Goal: Task Accomplishment & Management: Manage account settings

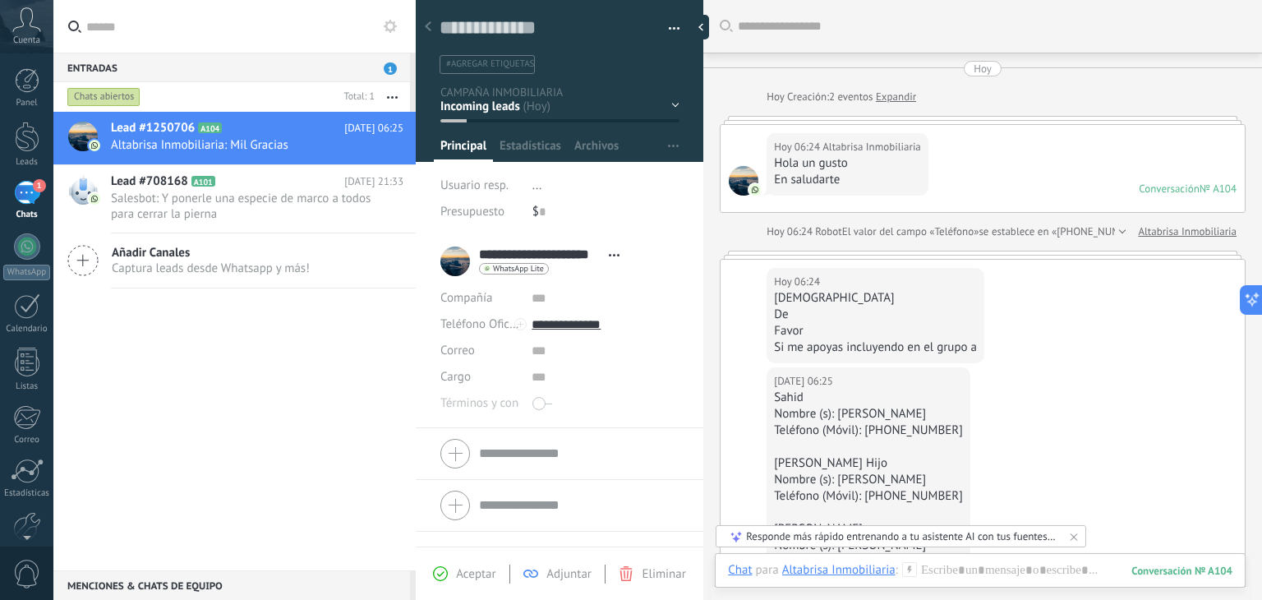
click at [907, 94] on link "Expandir" at bounding box center [896, 97] width 40 height 16
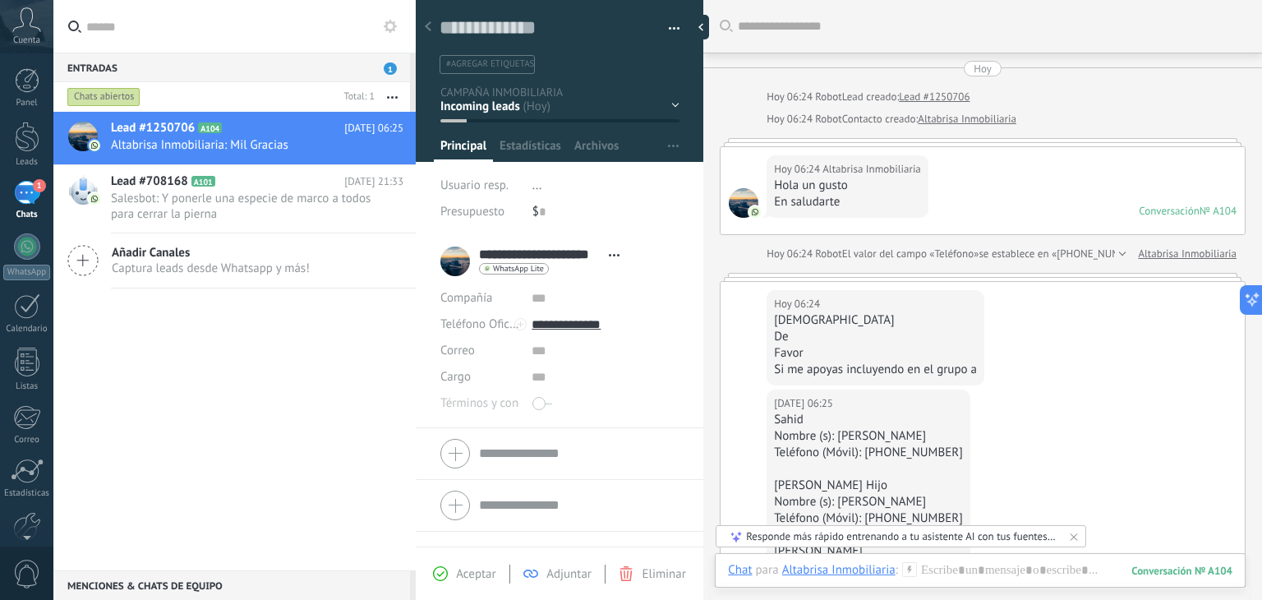
click at [1116, 254] on div at bounding box center [1120, 254] width 11 height 16
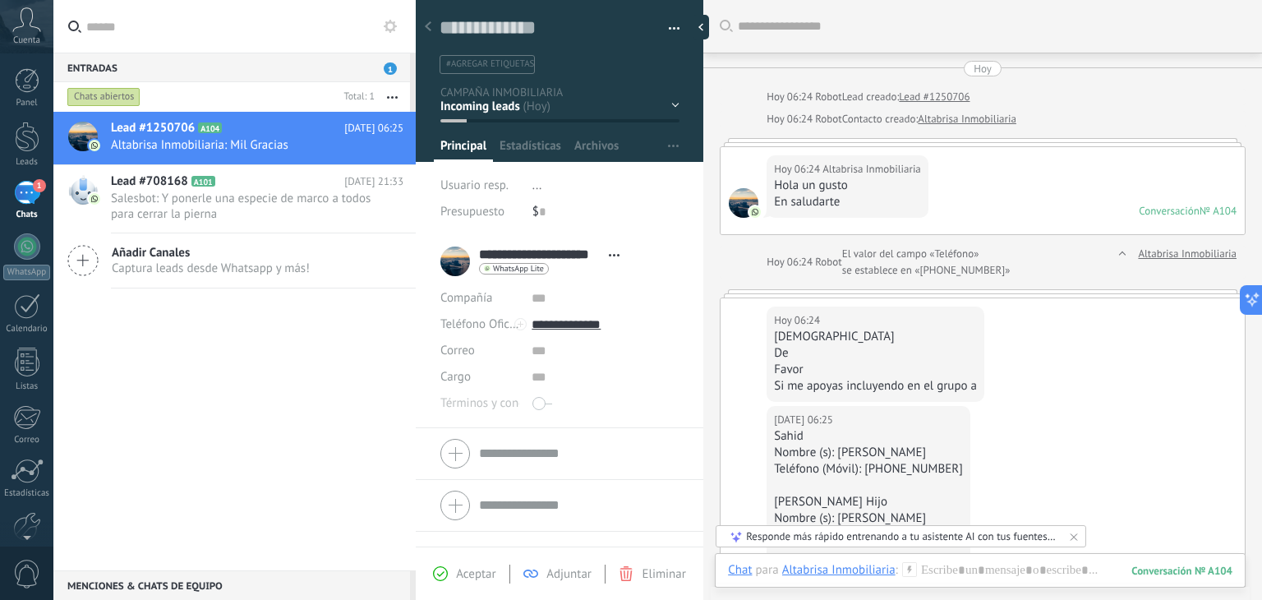
click at [1116, 254] on div at bounding box center [1120, 262] width 11 height 33
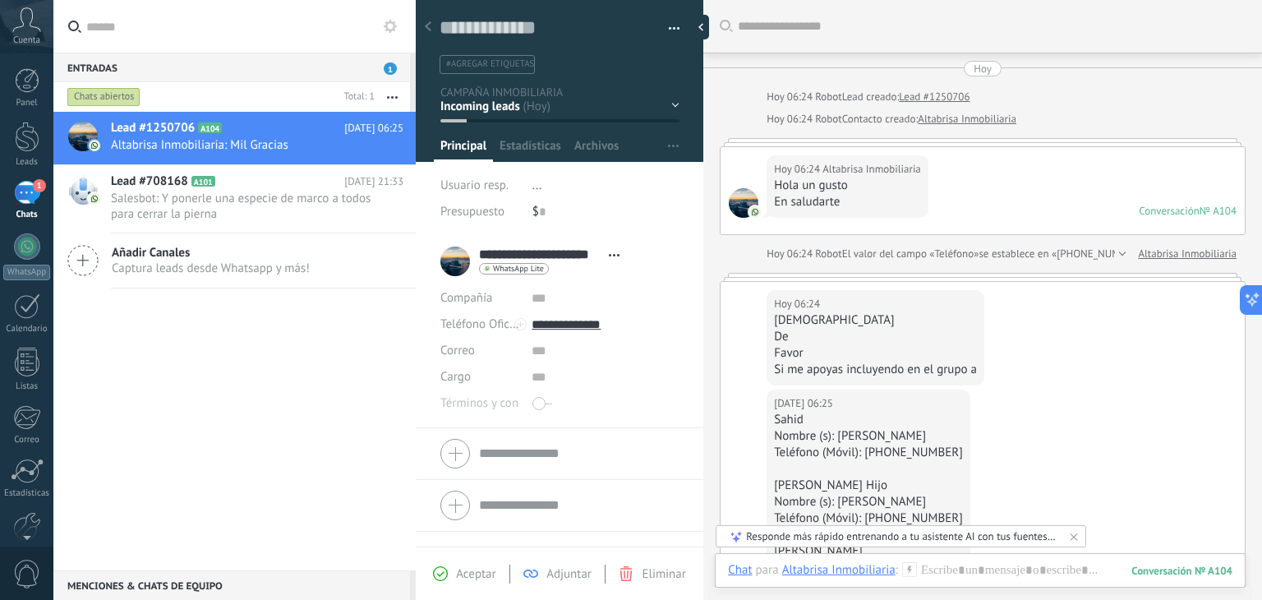
click at [1116, 254] on div at bounding box center [1120, 254] width 11 height 16
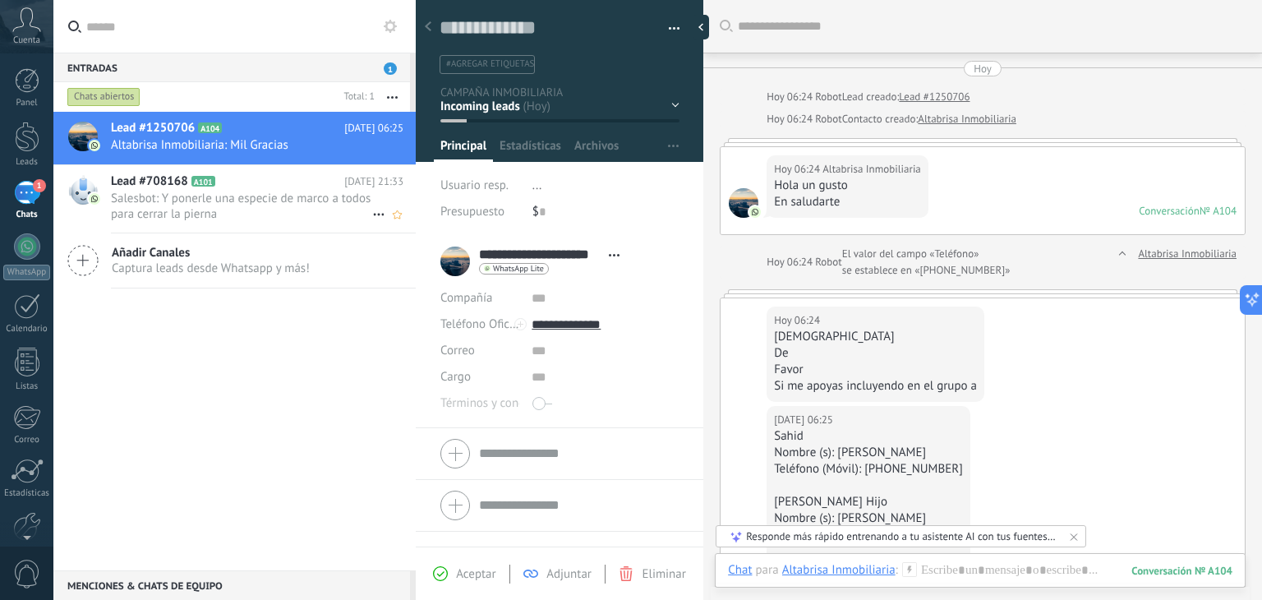
click at [212, 223] on div "Lead #708168 A101 [DATE] 21:33 Salesbot: Y ponerle una especie de marco a todos…" at bounding box center [263, 198] width 305 height 67
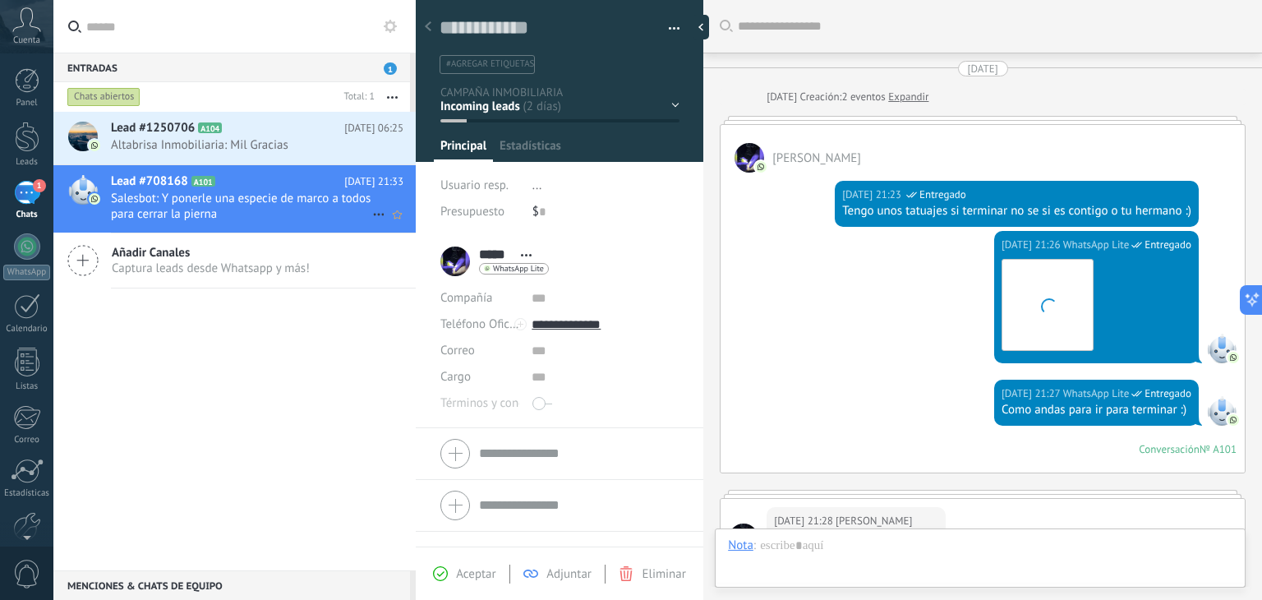
scroll to position [516, 0]
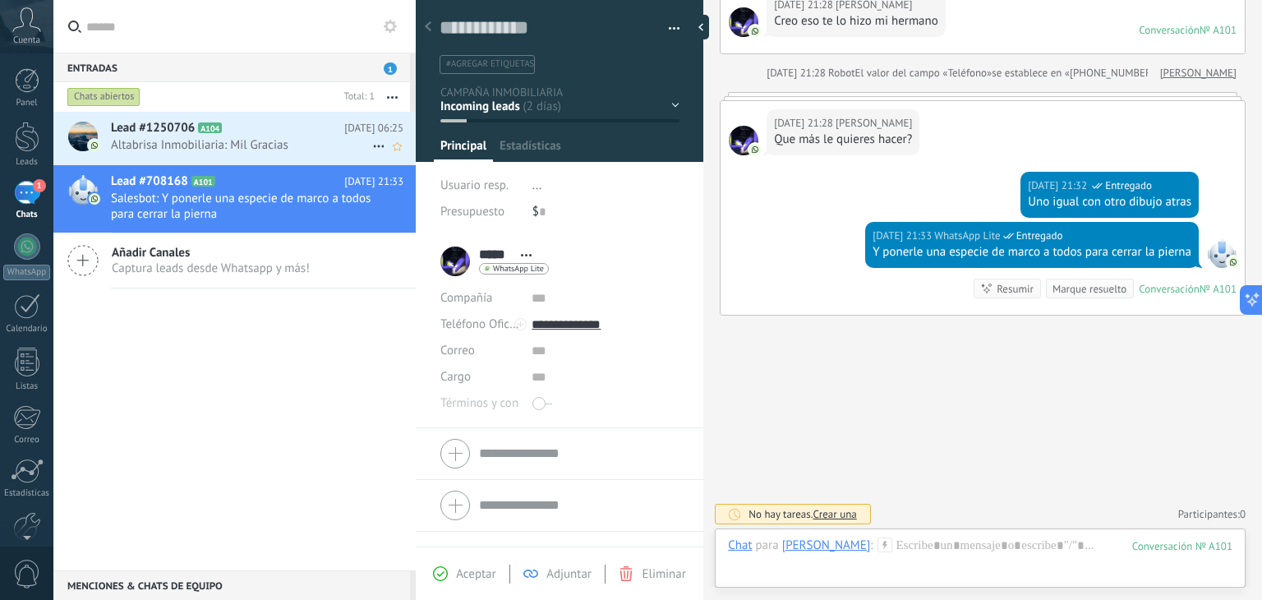
click at [294, 149] on span "Altabrisa Inmobiliaria: Mil Gracias" at bounding box center [241, 145] width 261 height 16
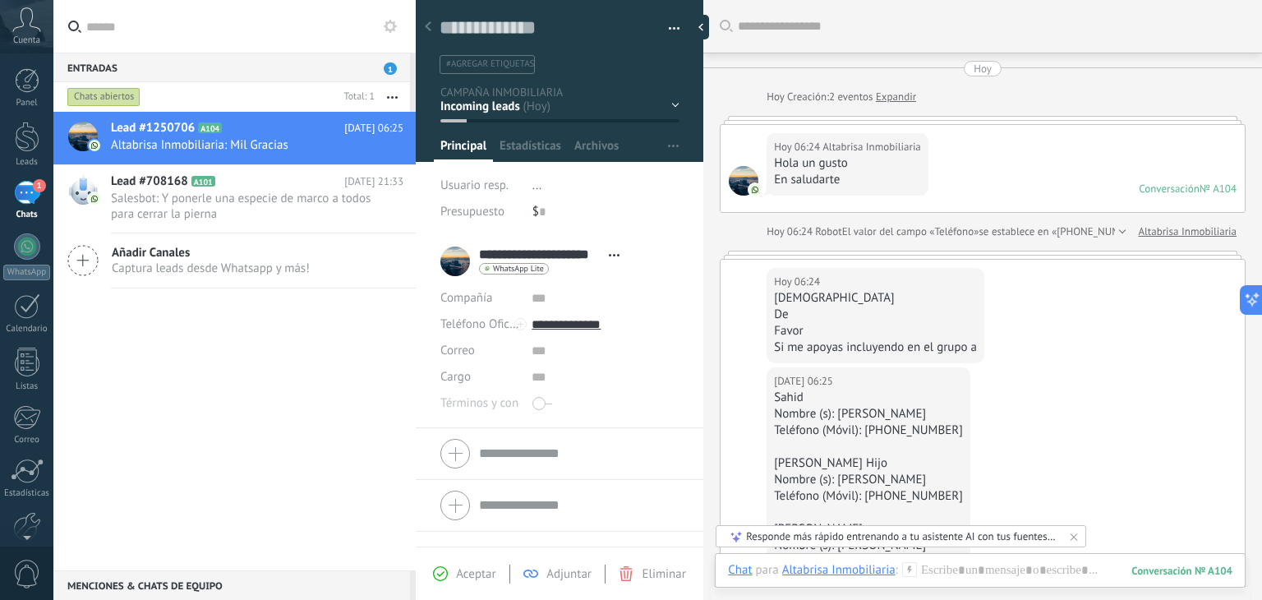
click at [1119, 228] on div at bounding box center [1120, 231] width 11 height 16
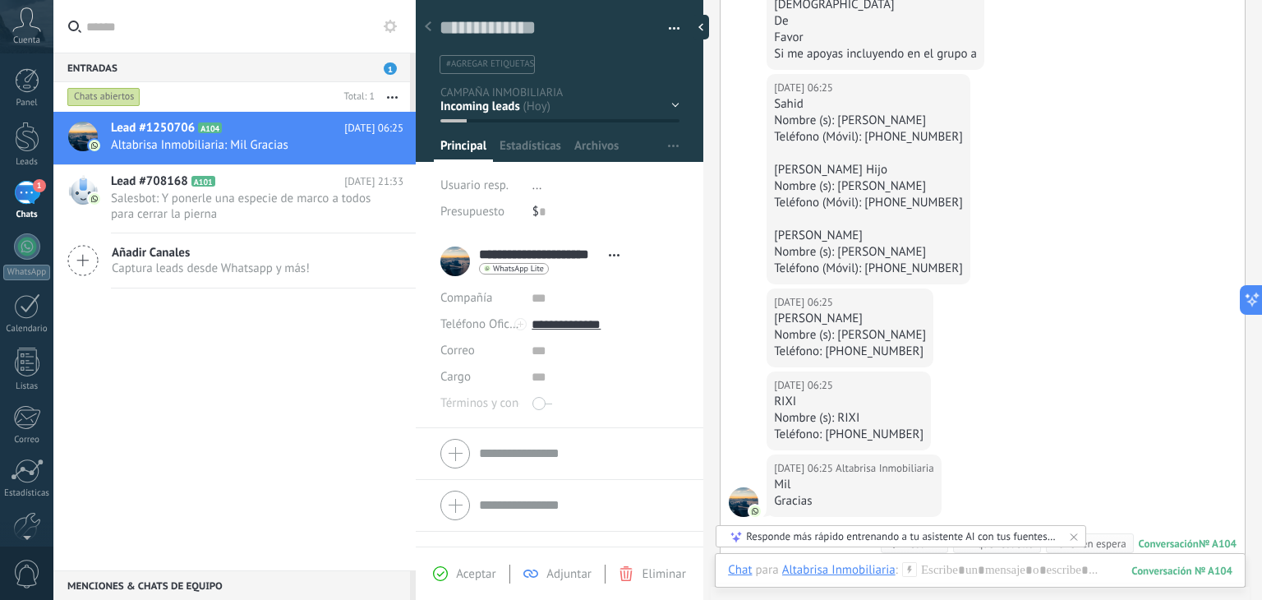
scroll to position [329, 0]
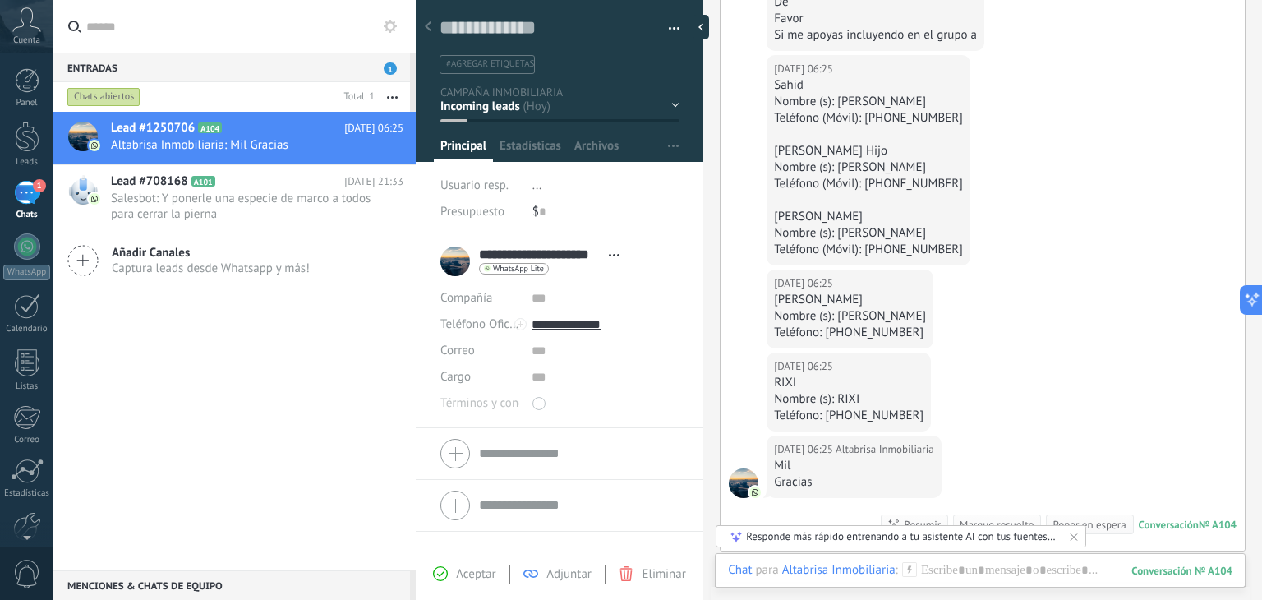
click at [1074, 535] on icon at bounding box center [1073, 536] width 13 height 13
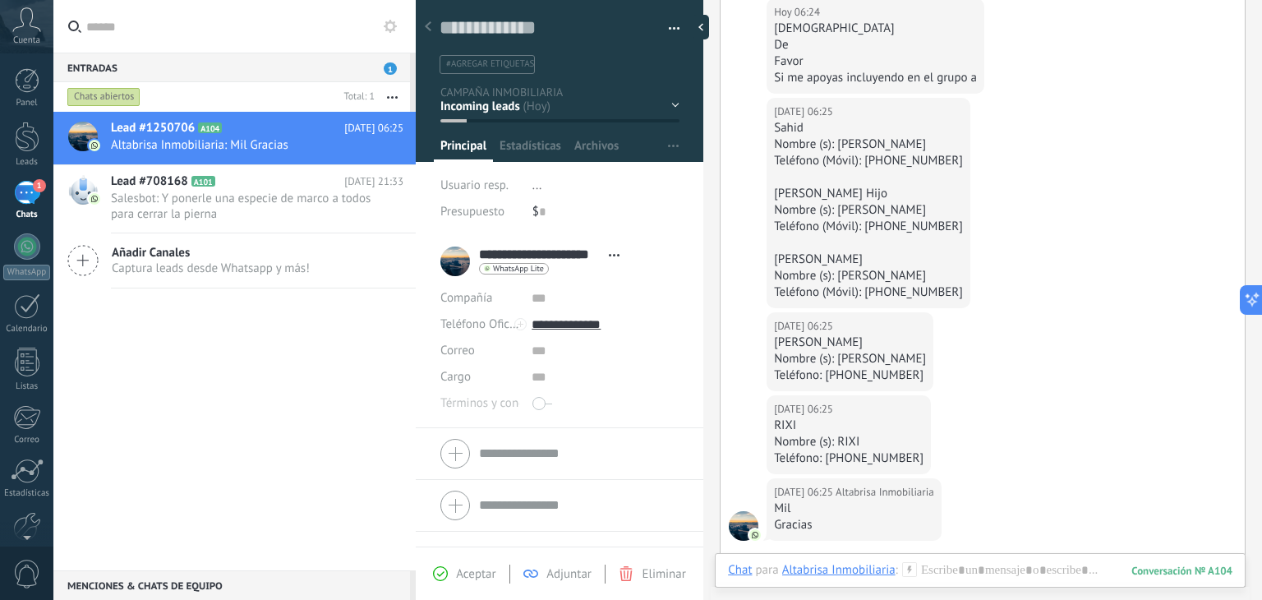
scroll to position [237, 0]
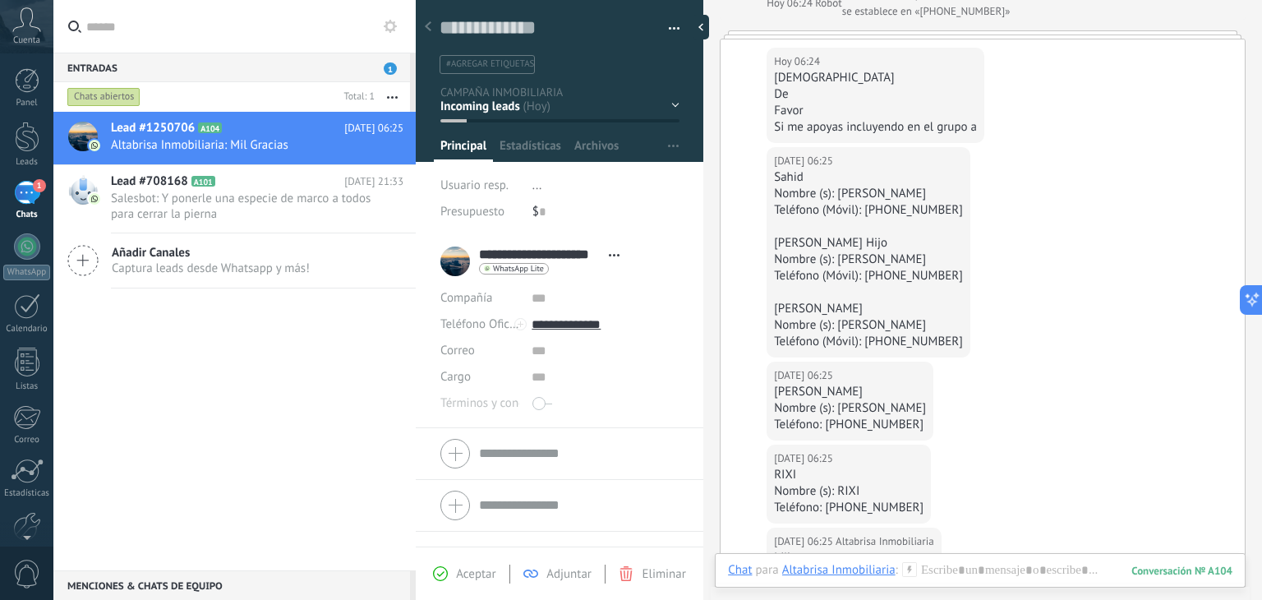
click at [0, 0] on div "EN ESPERA DE RESPUESTA EN ESPERA DE ASESOR CONVERSACIÓN INICIADA SEGUIMIENTO PO…" at bounding box center [0, 0] width 0 height 0
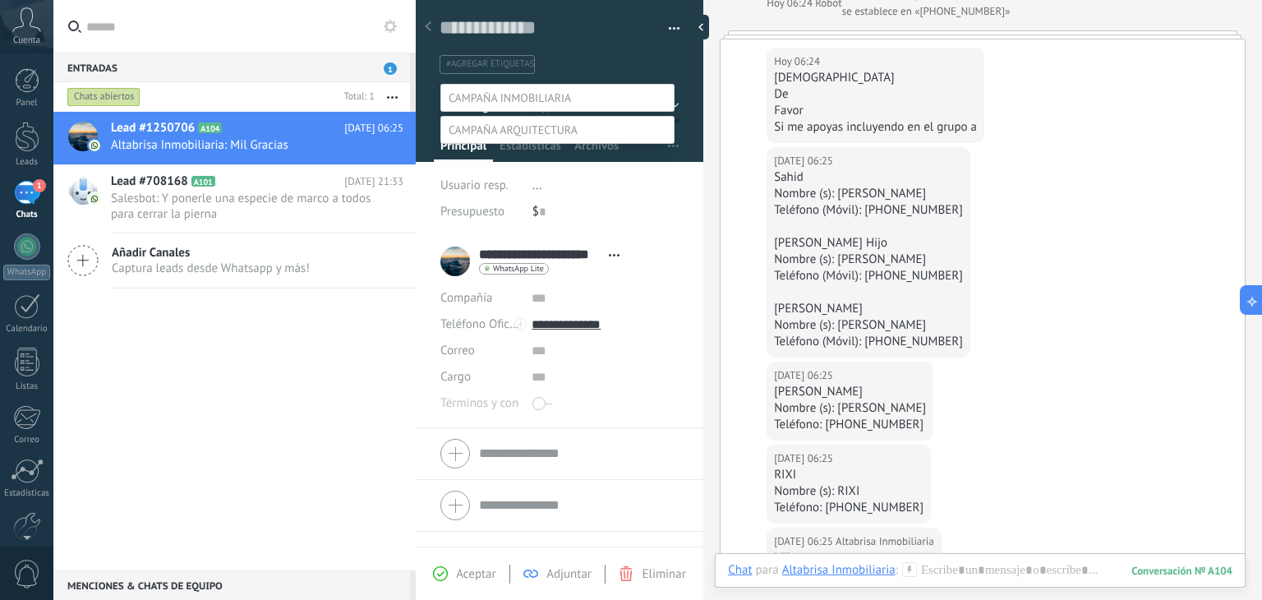
click at [388, 363] on div at bounding box center [657, 300] width 1208 height 600
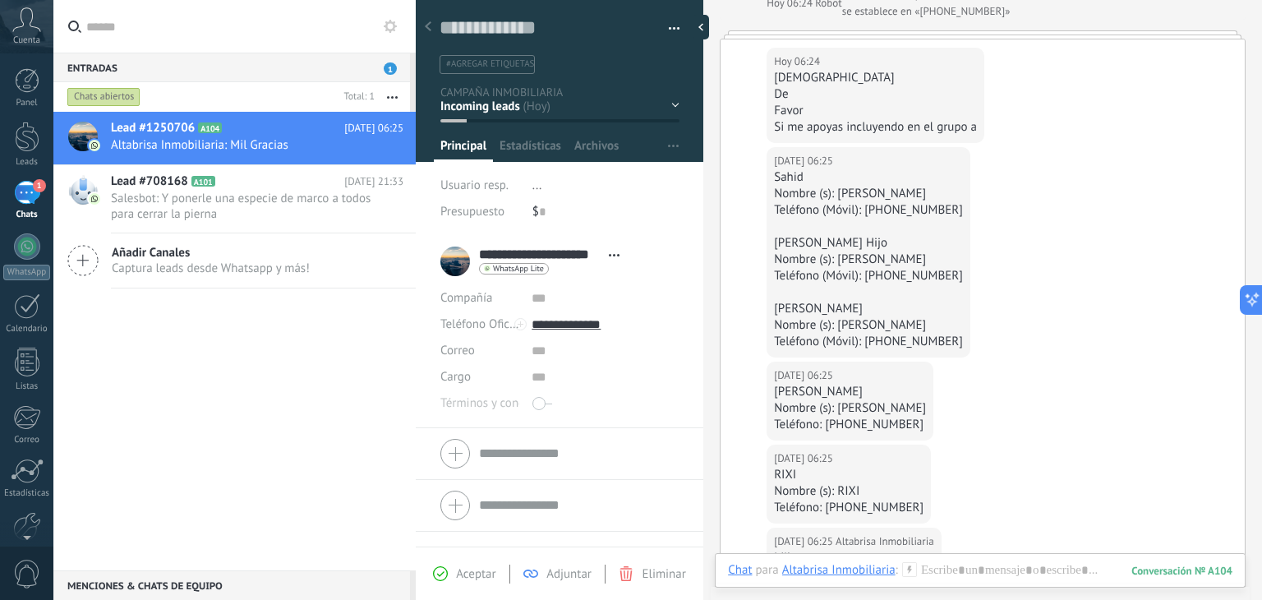
click at [669, 30] on span "button" at bounding box center [674, 31] width 11 height 3
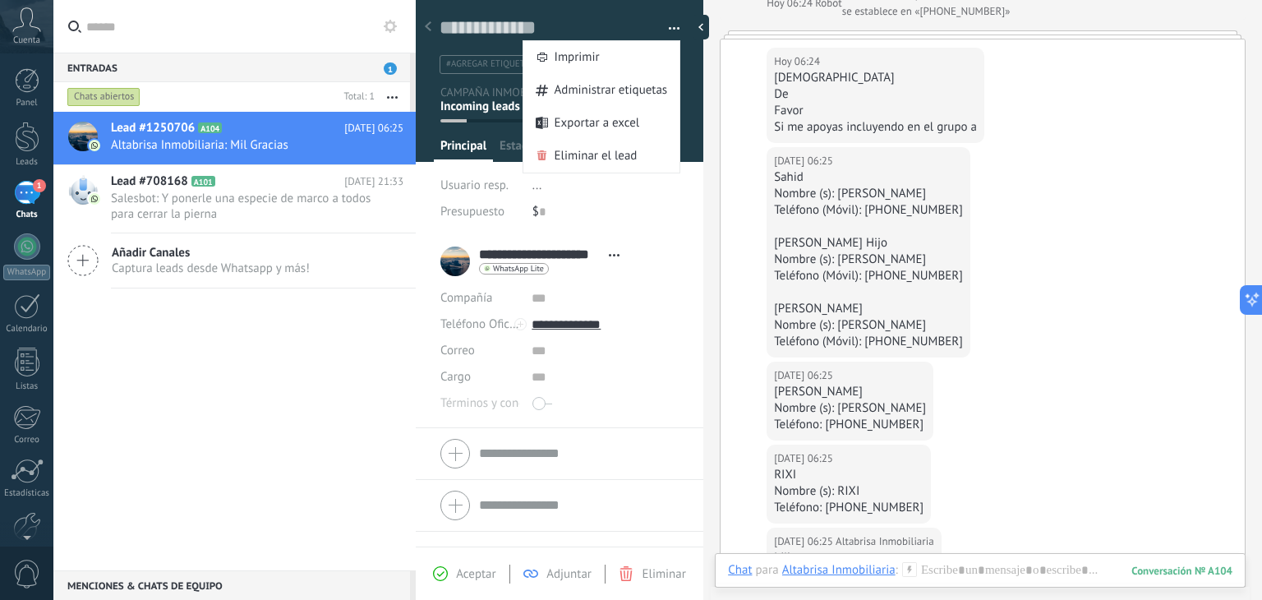
click at [306, 418] on div "Lead #1250706 A104 [DATE] 06:25 Altabrisa Inmobiliaria: Mil Gracias Lead #70816…" at bounding box center [234, 341] width 362 height 458
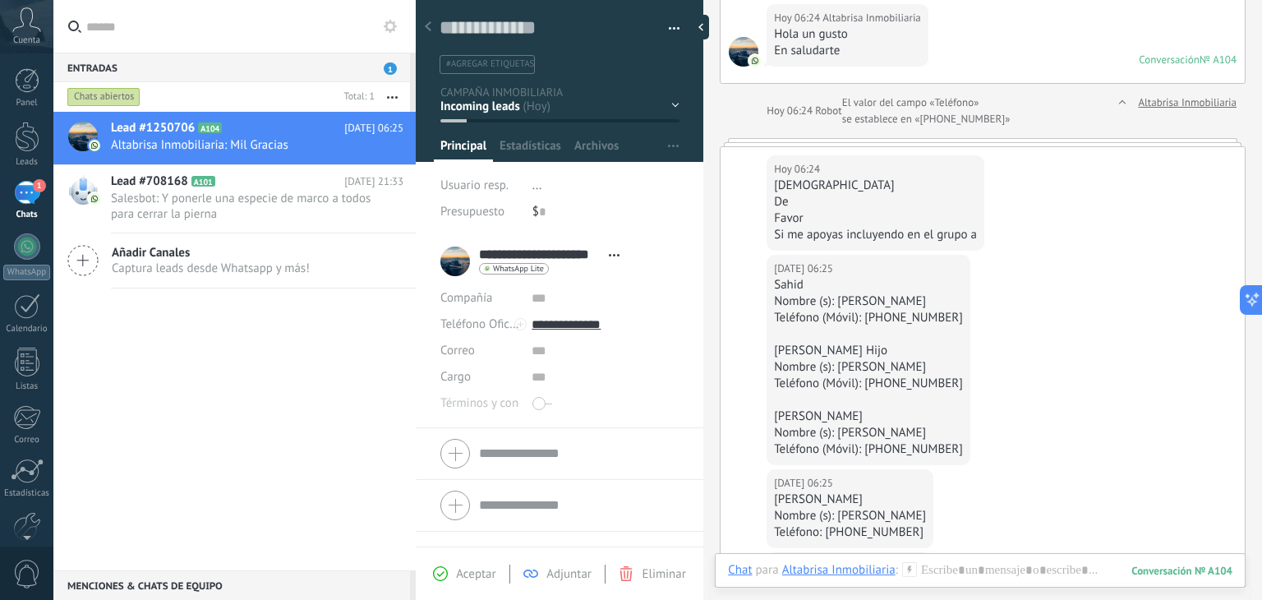
scroll to position [0, 0]
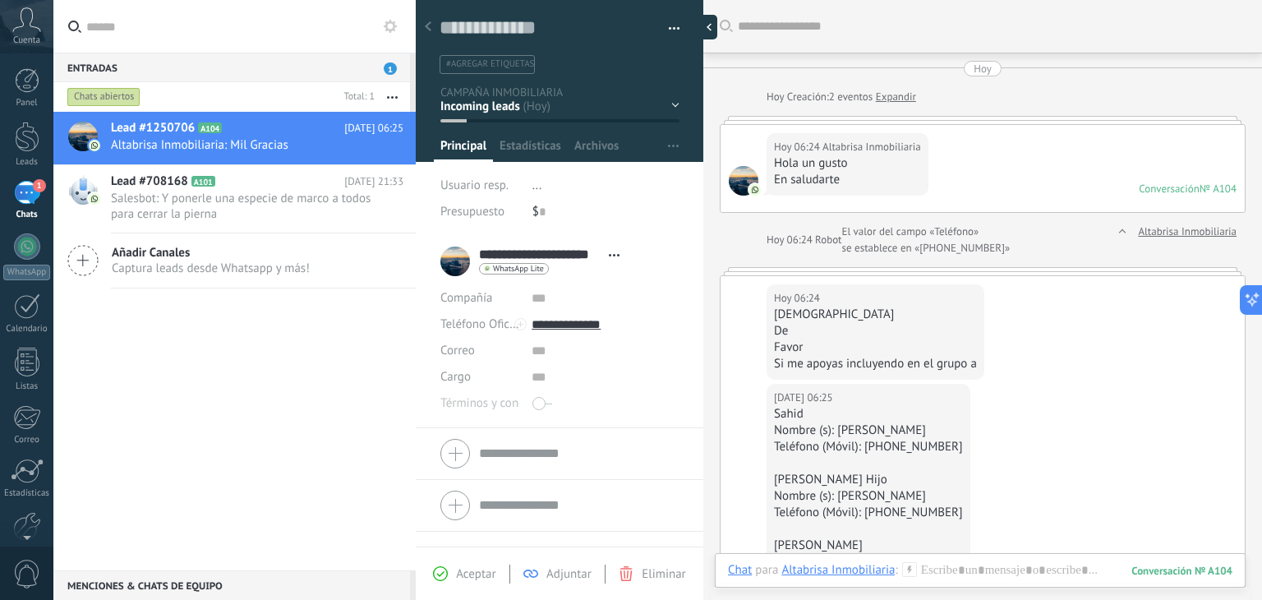
click at [706, 29] on div at bounding box center [704, 27] width 25 height 25
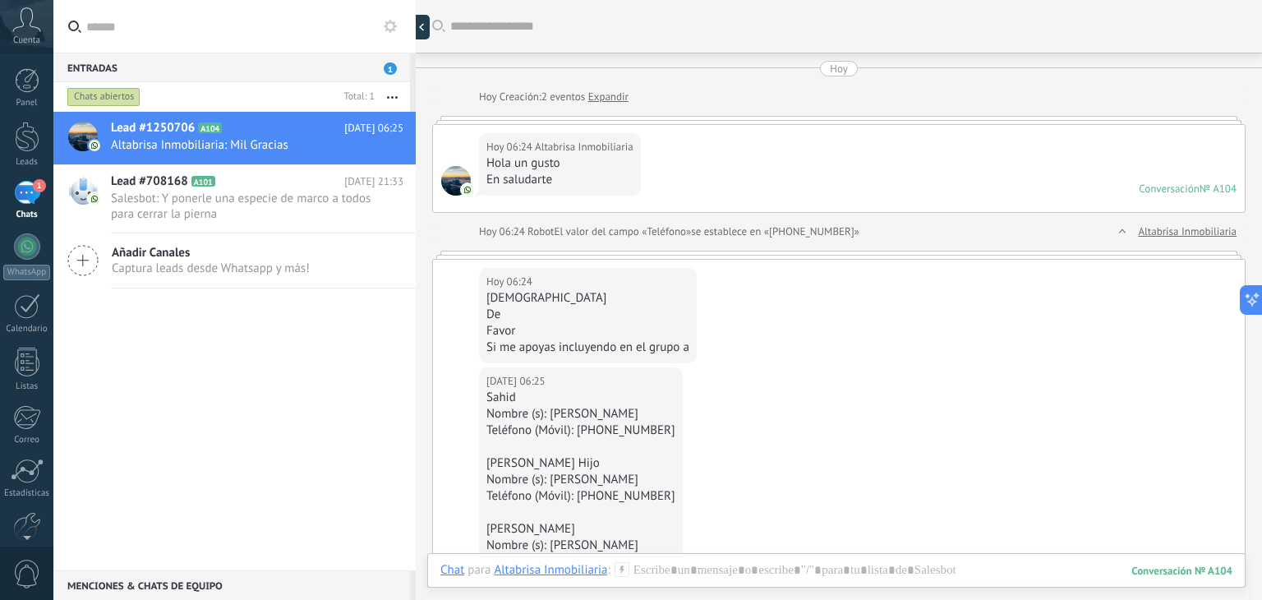
scroll to position [16, 0]
click at [427, 27] on icon at bounding box center [429, 27] width 5 height 8
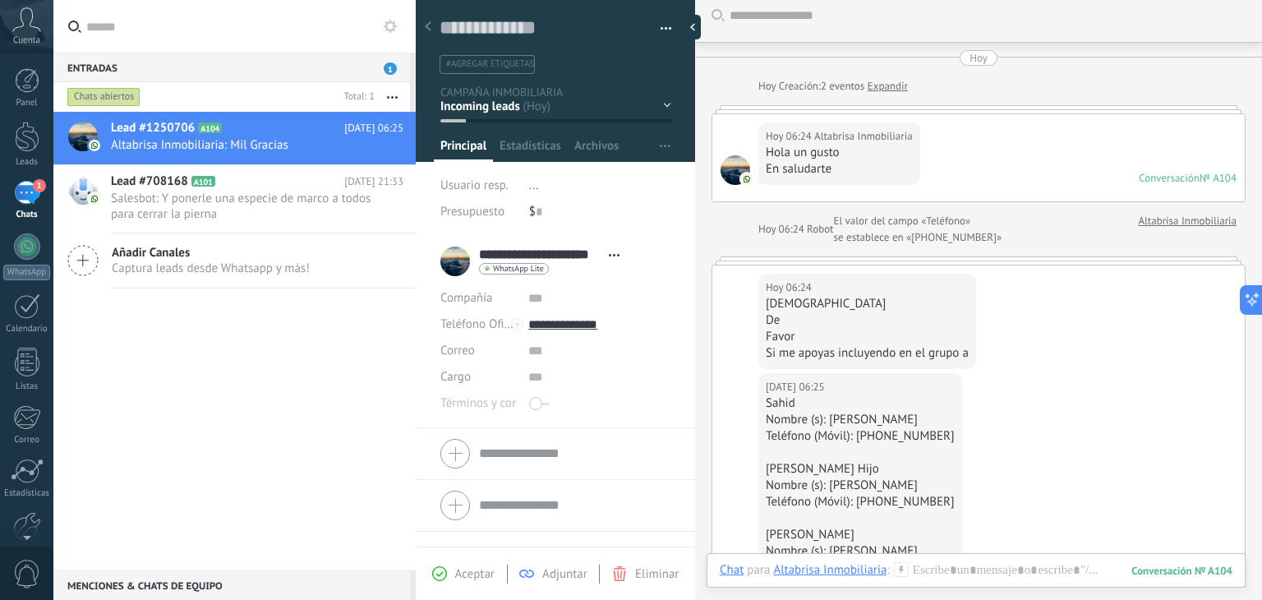
scroll to position [0, 0]
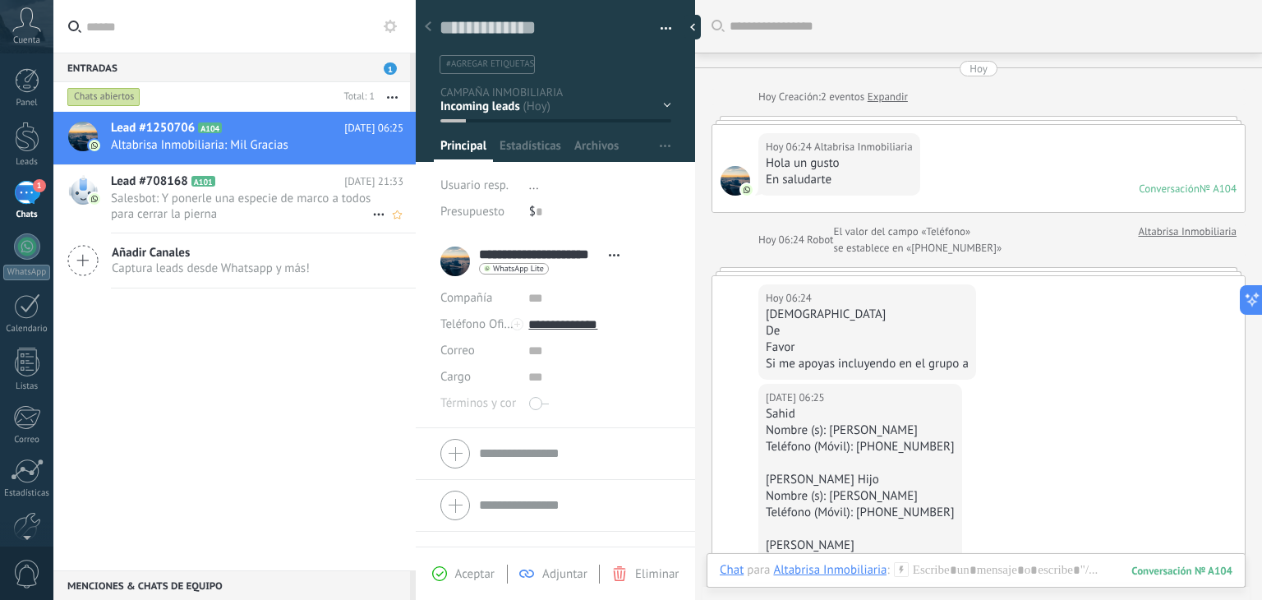
click at [274, 182] on h2 "Lead #708168 A101" at bounding box center [227, 181] width 233 height 16
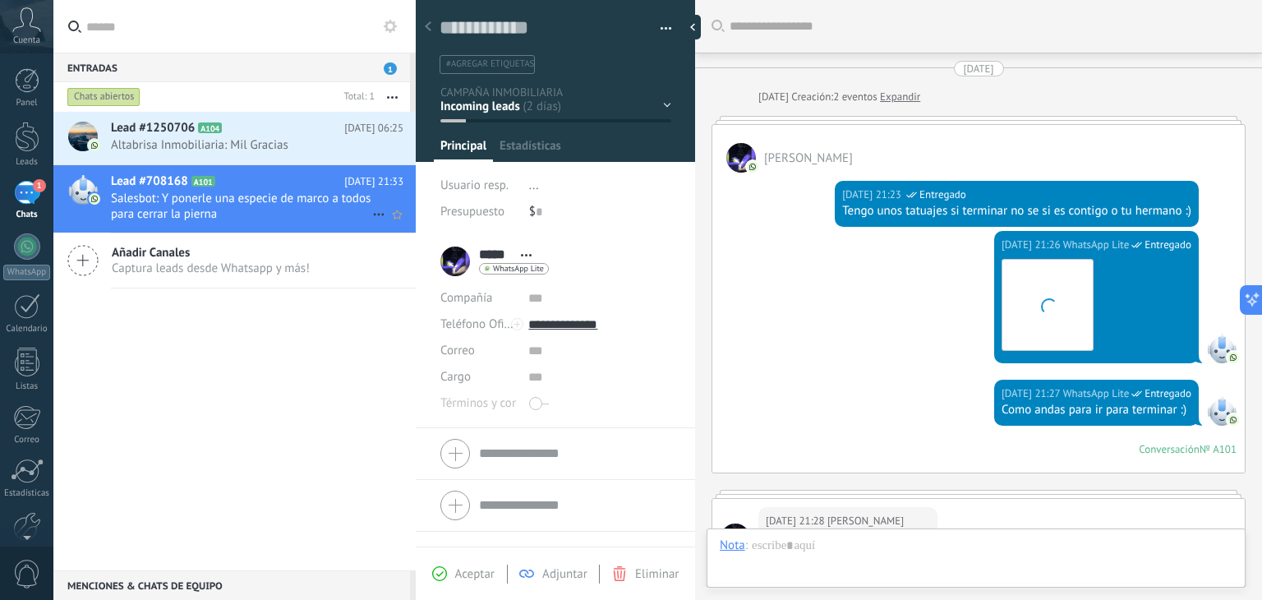
scroll to position [516, 0]
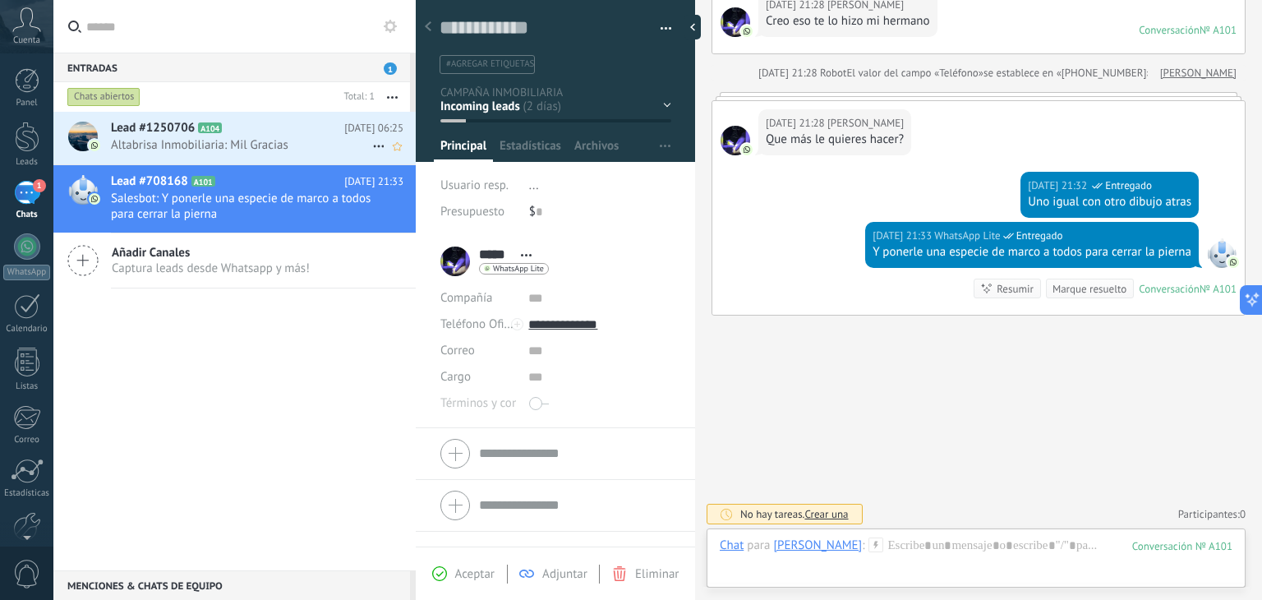
click at [286, 138] on span "Altabrisa Inmobiliaria: Mil Gracias" at bounding box center [241, 145] width 261 height 16
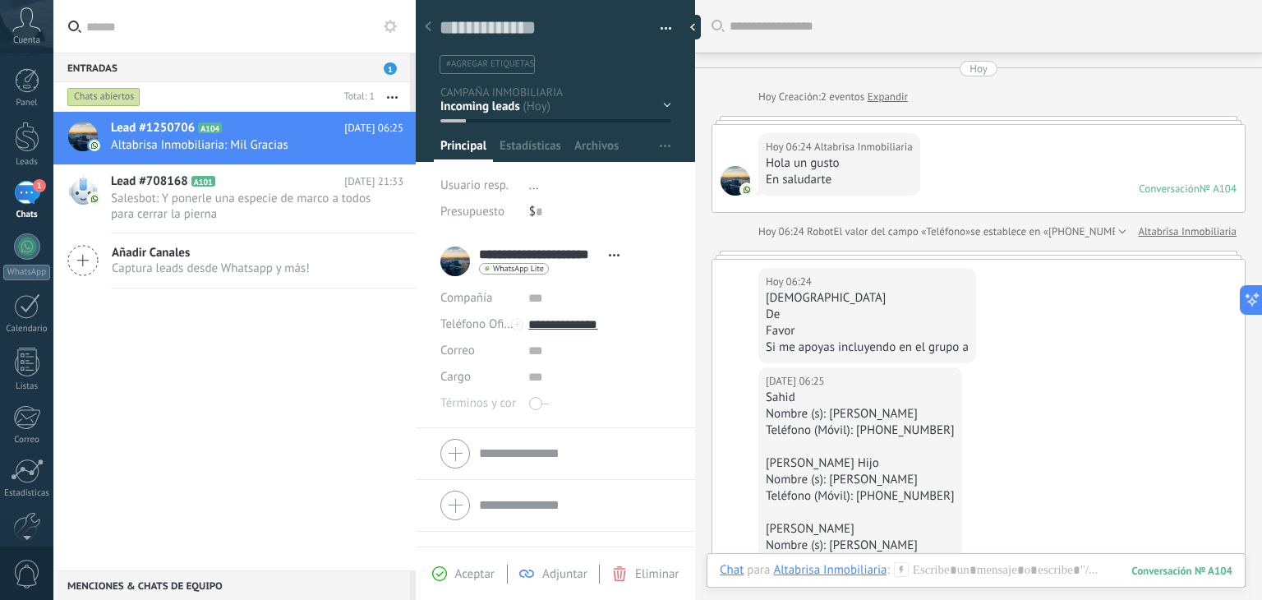
click at [890, 99] on link "Expandir" at bounding box center [887, 97] width 40 height 16
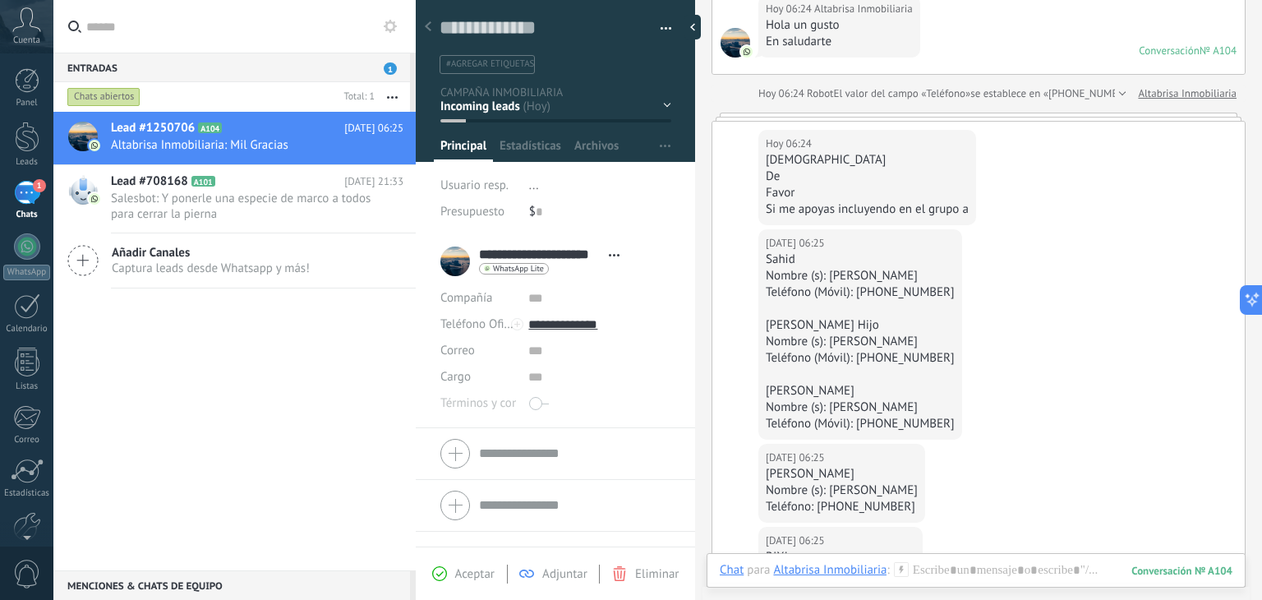
scroll to position [572, 0]
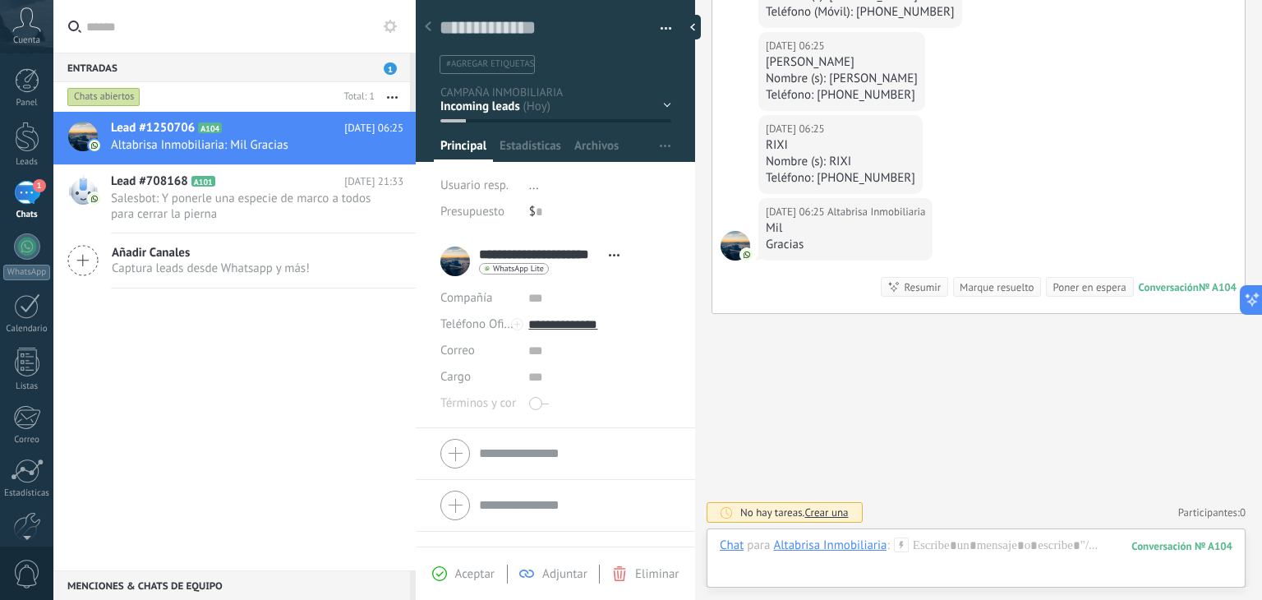
click at [1002, 285] on div "Marque resuelto" at bounding box center [996, 287] width 74 height 16
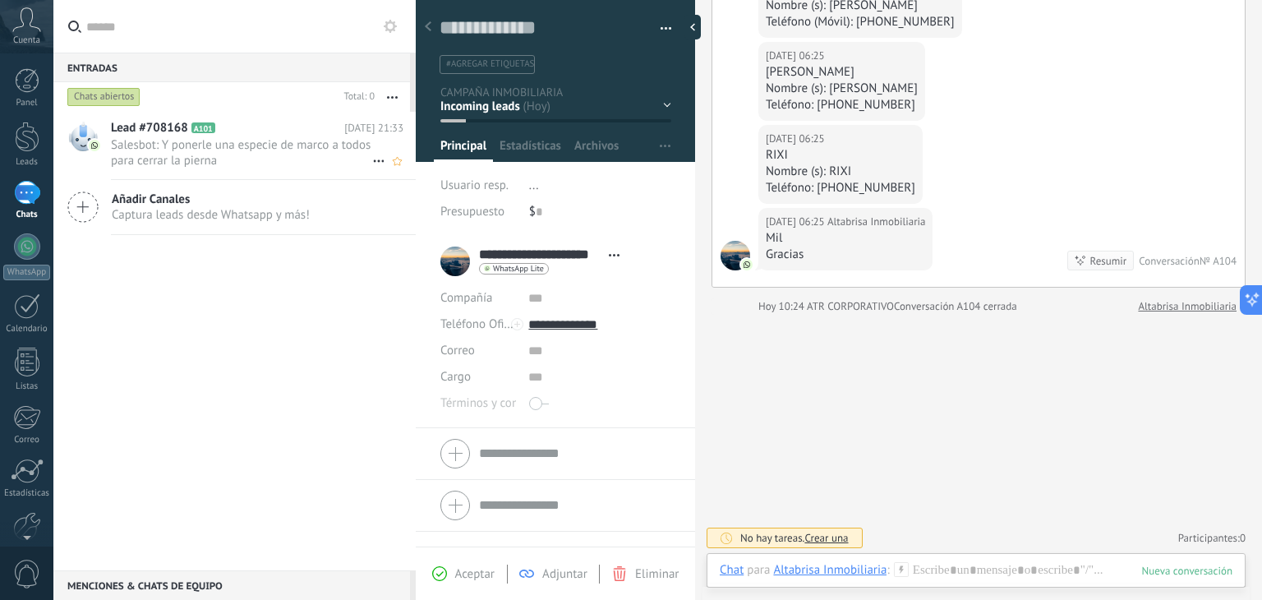
click at [185, 135] on span "Lead #708168" at bounding box center [149, 128] width 77 height 16
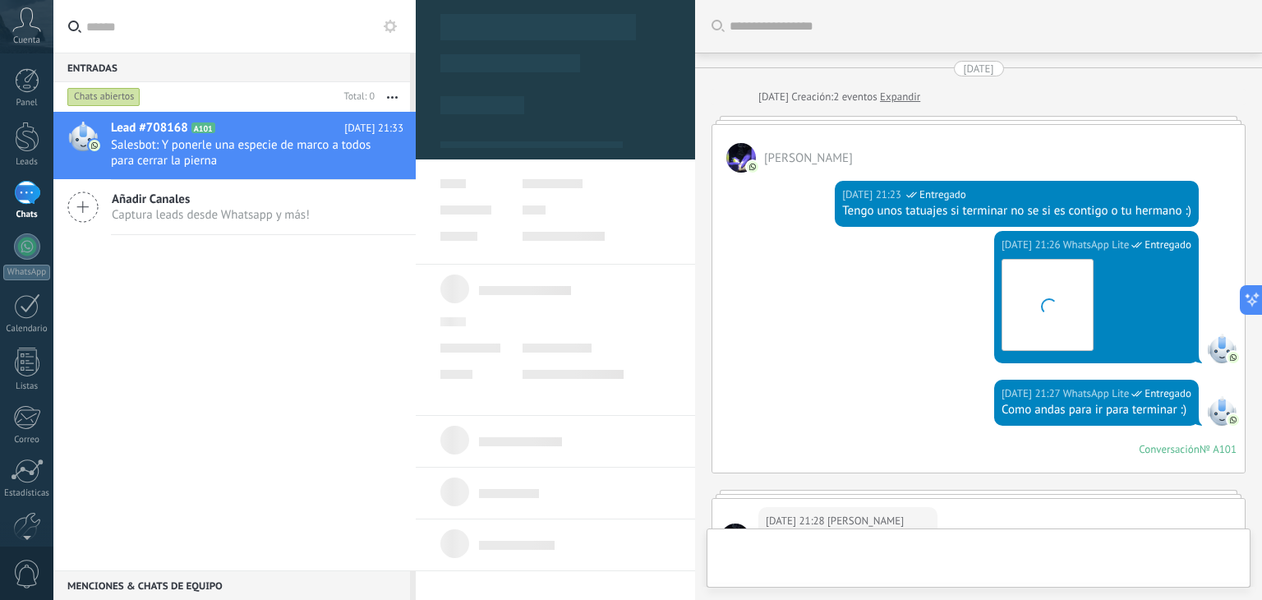
scroll to position [516, 0]
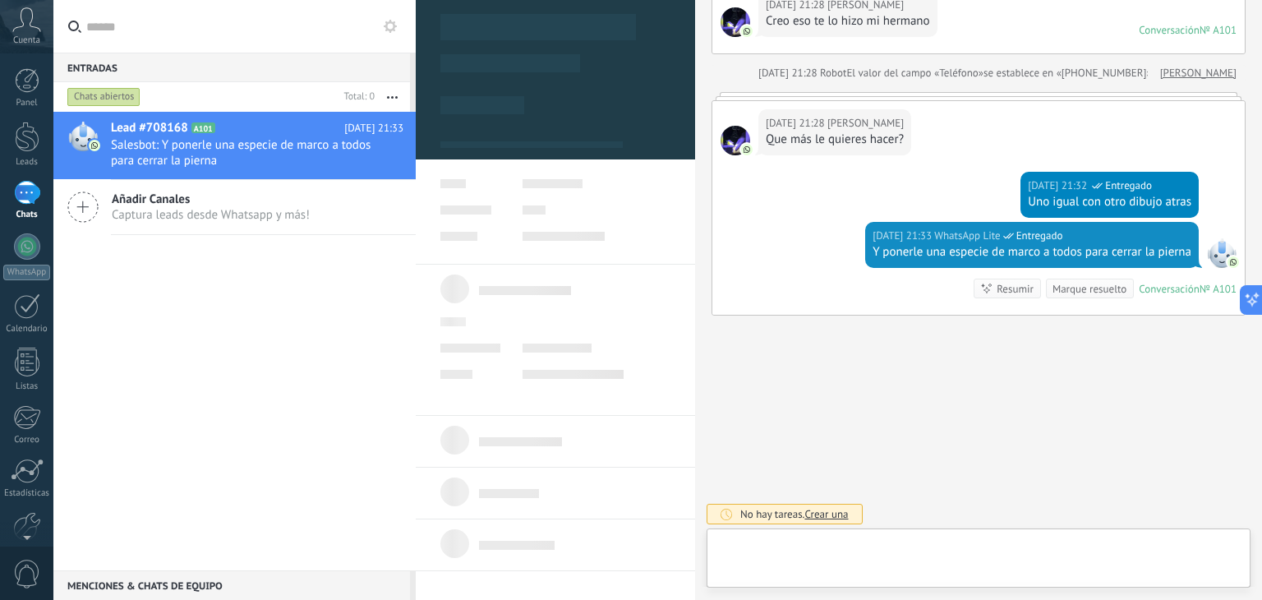
type textarea "**********"
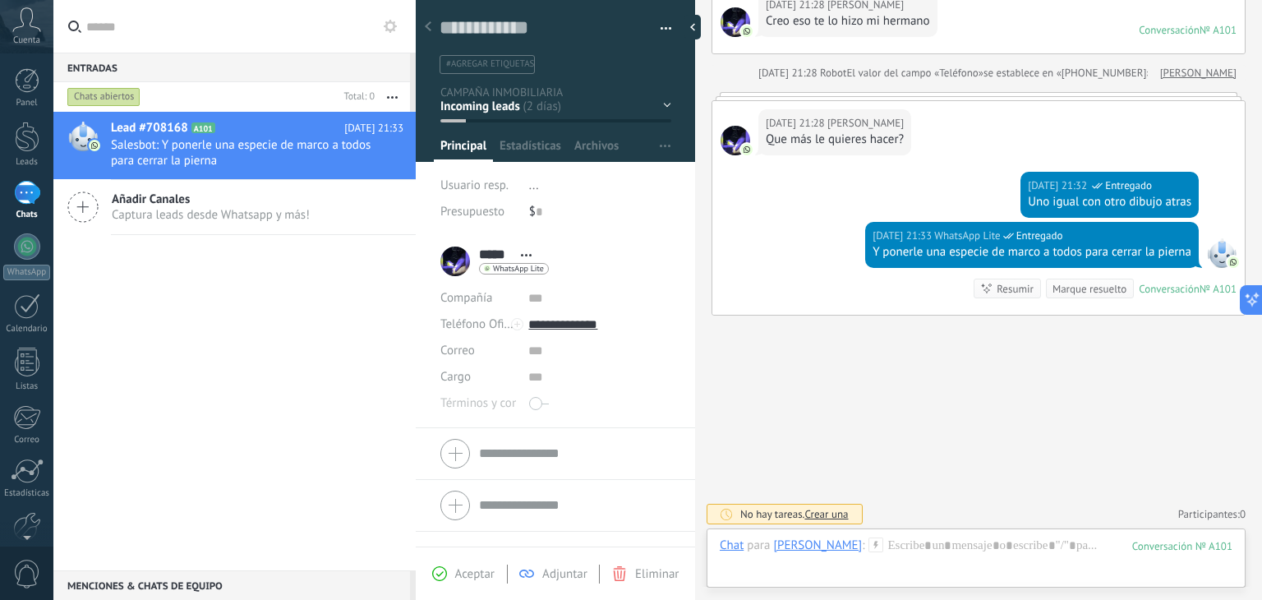
click at [1052, 283] on div "Marque resuelto" at bounding box center [1089, 289] width 74 height 16
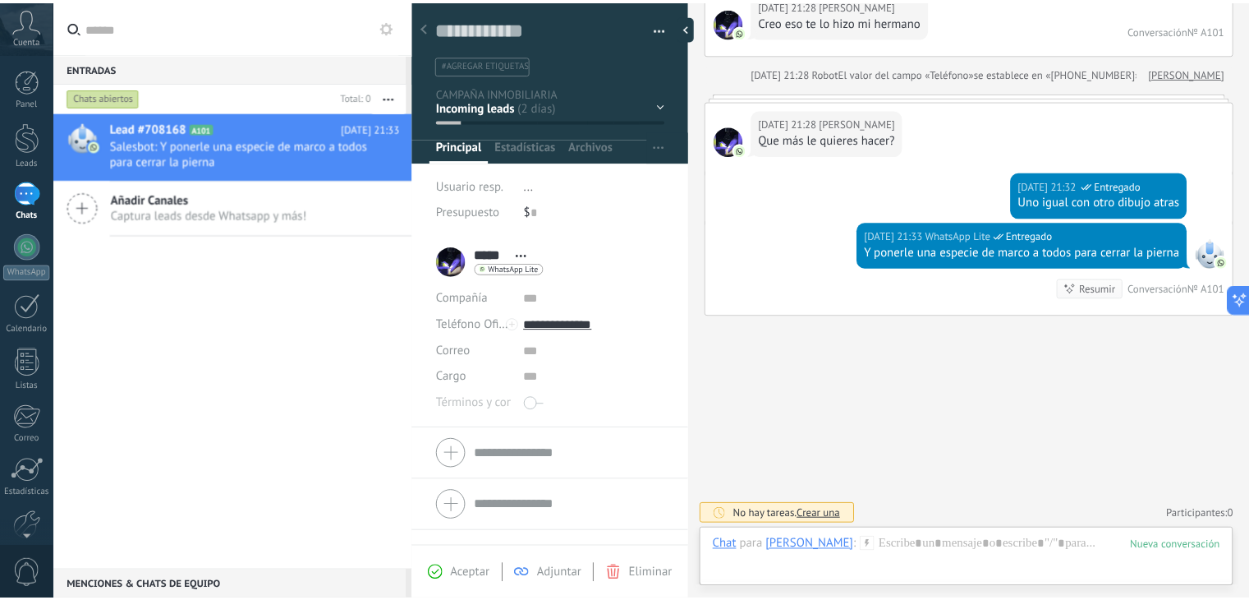
scroll to position [573, 0]
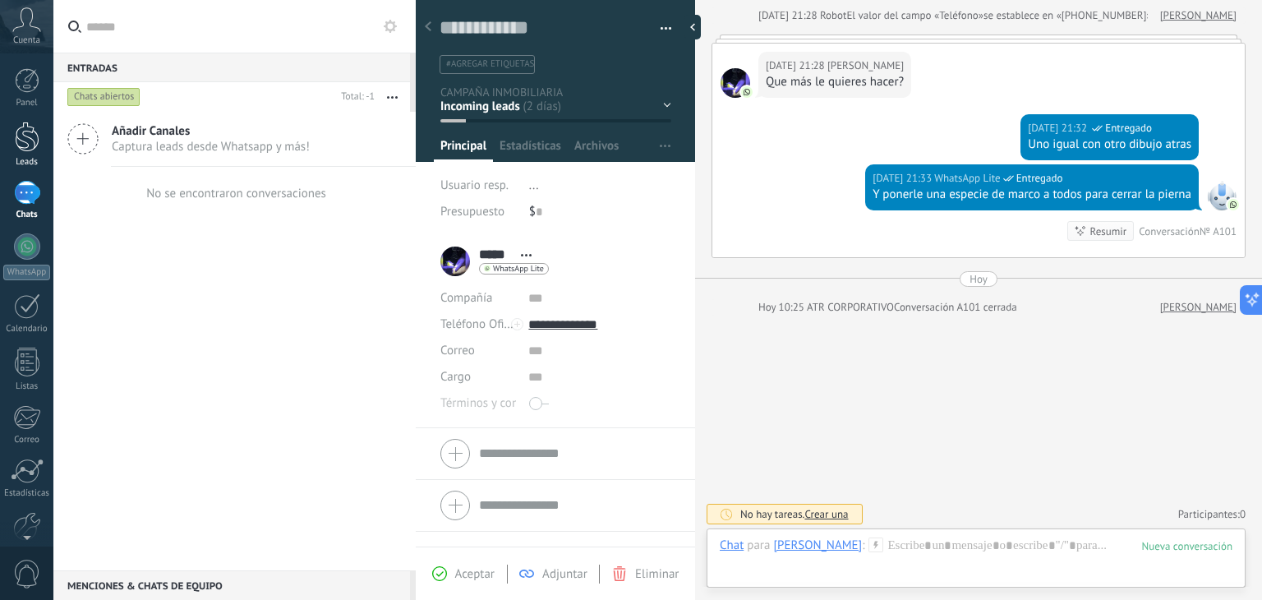
click at [25, 141] on div at bounding box center [27, 137] width 25 height 30
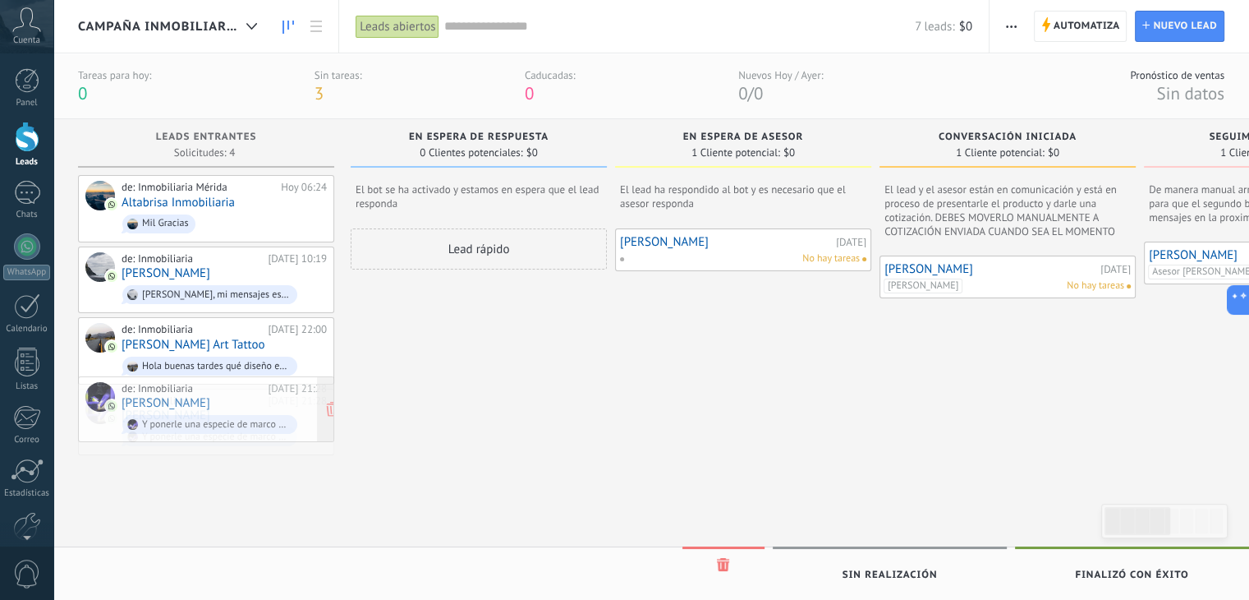
drag, startPoint x: 260, startPoint y: 416, endPoint x: 260, endPoint y: 407, distance: 9.0
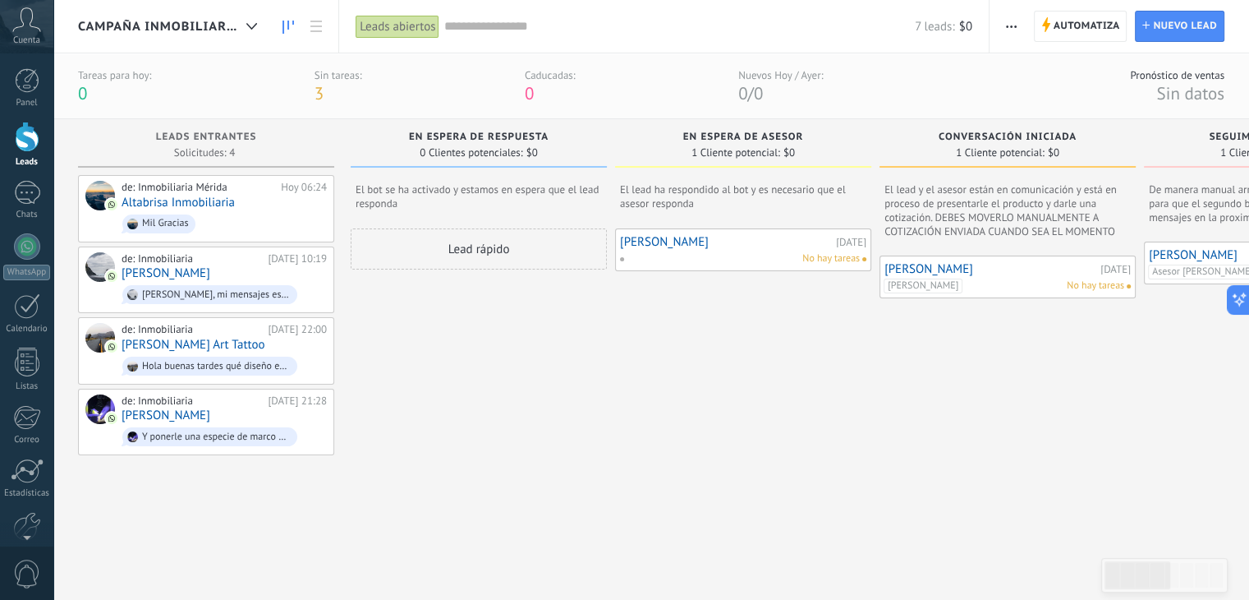
click at [523, 419] on div "Lead rápido" at bounding box center [479, 434] width 256 height 412
click at [315, 94] on span "3" at bounding box center [319, 93] width 9 height 22
